Goal: Download file/media

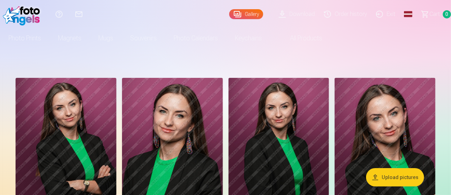
click at [289, 11] on font "Download" at bounding box center [301, 14] width 25 height 7
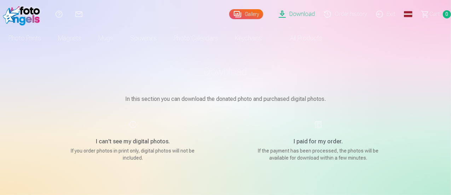
click at [245, 15] on font "Gallery" at bounding box center [252, 14] width 14 height 6
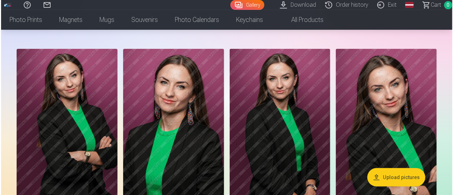
scroll to position [31, 0]
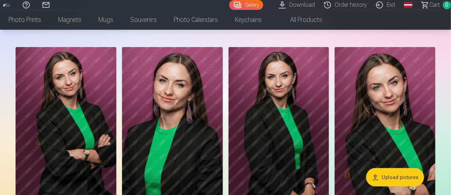
click at [329, 135] on img at bounding box center [279, 122] width 101 height 151
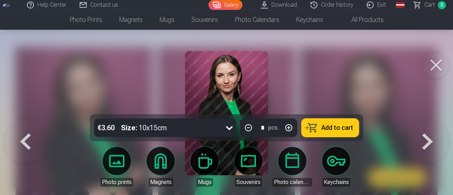
click at [435, 119] on button at bounding box center [427, 119] width 45 height 0
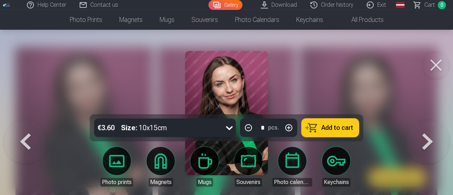
click at [26, 119] on button at bounding box center [25, 119] width 45 height 0
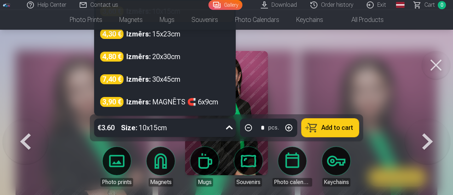
click at [226, 130] on icon at bounding box center [229, 127] width 11 height 11
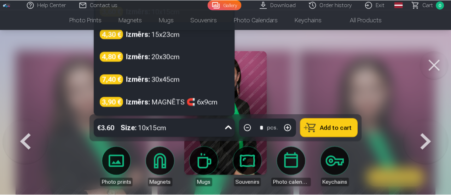
scroll to position [27, 0]
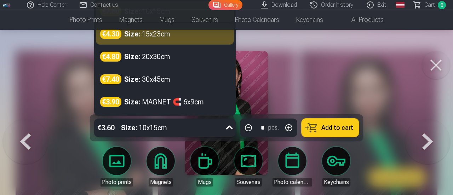
click at [427, 90] on div at bounding box center [226, 97] width 453 height 195
